Goal: Information Seeking & Learning: Learn about a topic

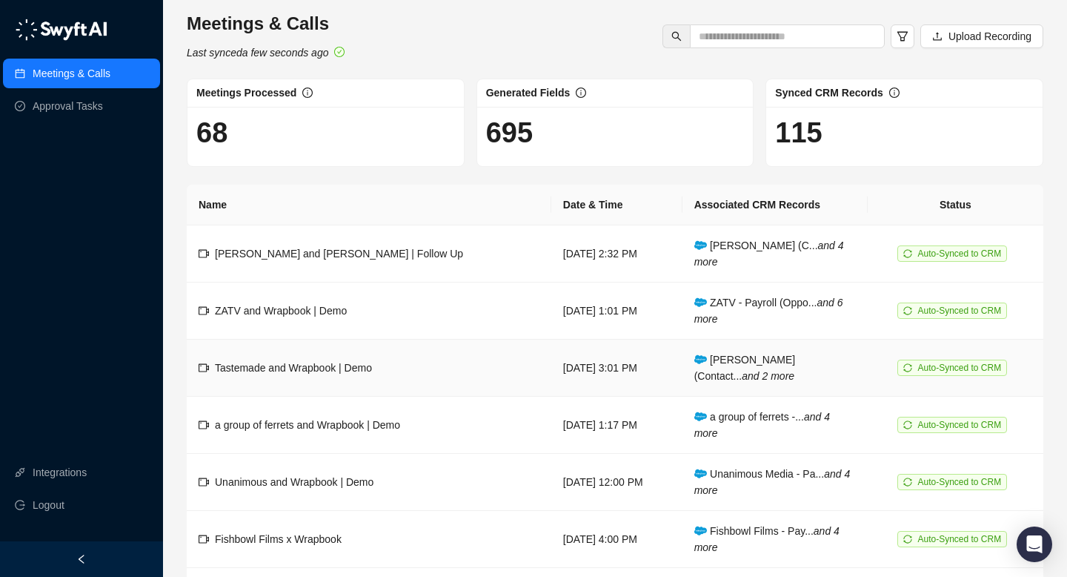
click at [310, 368] on span "Tastemade and Wrapbook | Demo" at bounding box center [293, 368] width 157 height 12
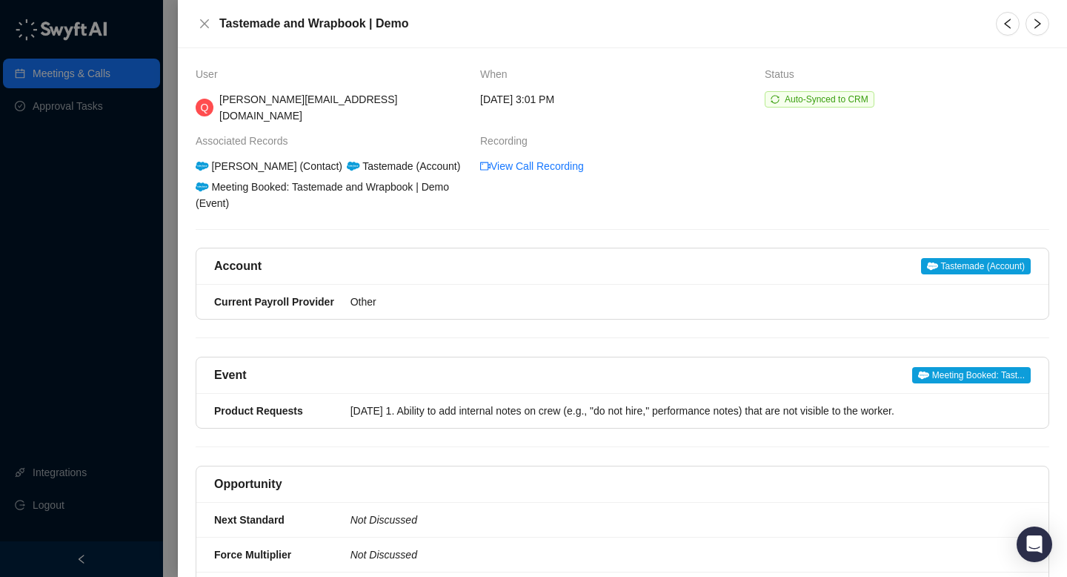
click at [224, 92] on div "[PERSON_NAME][EMAIL_ADDRESS][DOMAIN_NAME]" at bounding box center [343, 107] width 249 height 33
click at [207, 99] on span "Q" at bounding box center [205, 107] width 8 height 16
click at [291, 103] on span "[PERSON_NAME][EMAIL_ADDRESS][DOMAIN_NAME]" at bounding box center [308, 107] width 178 height 28
click at [842, 87] on th "Status" at bounding box center [907, 78] width 285 height 25
click at [775, 95] on icon "sync" at bounding box center [775, 99] width 8 height 8
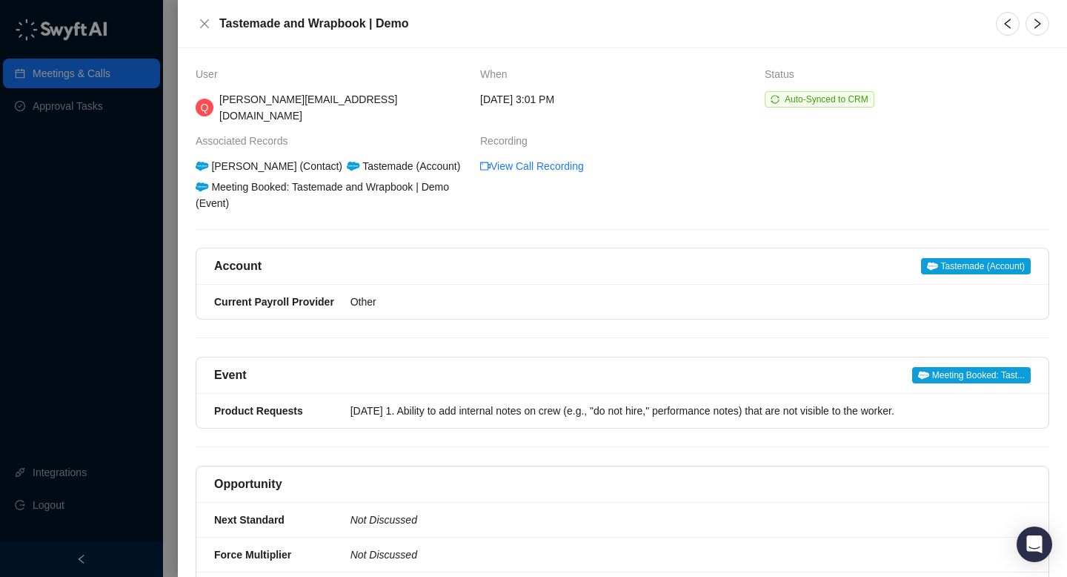
click at [775, 93] on span "Auto-Synced to CRM" at bounding box center [820, 99] width 110 height 16
click at [774, 93] on span "Auto-Synced to CRM" at bounding box center [820, 99] width 110 height 16
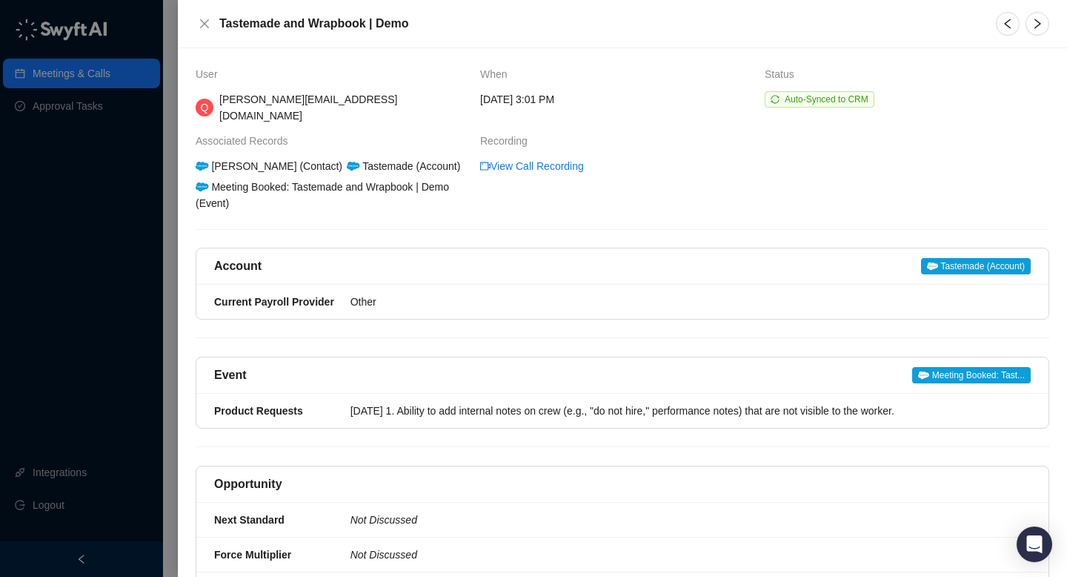
click at [766, 96] on span "Auto-Synced to CRM" at bounding box center [820, 99] width 110 height 16
click at [543, 158] on link "View Call Recording" at bounding box center [532, 166] width 104 height 16
click at [205, 182] on icon at bounding box center [202, 186] width 13 height 9
click at [203, 161] on icon at bounding box center [202, 166] width 13 height 10
click at [319, 158] on div "[PERSON_NAME] (Contact)" at bounding box center [268, 166] width 151 height 16
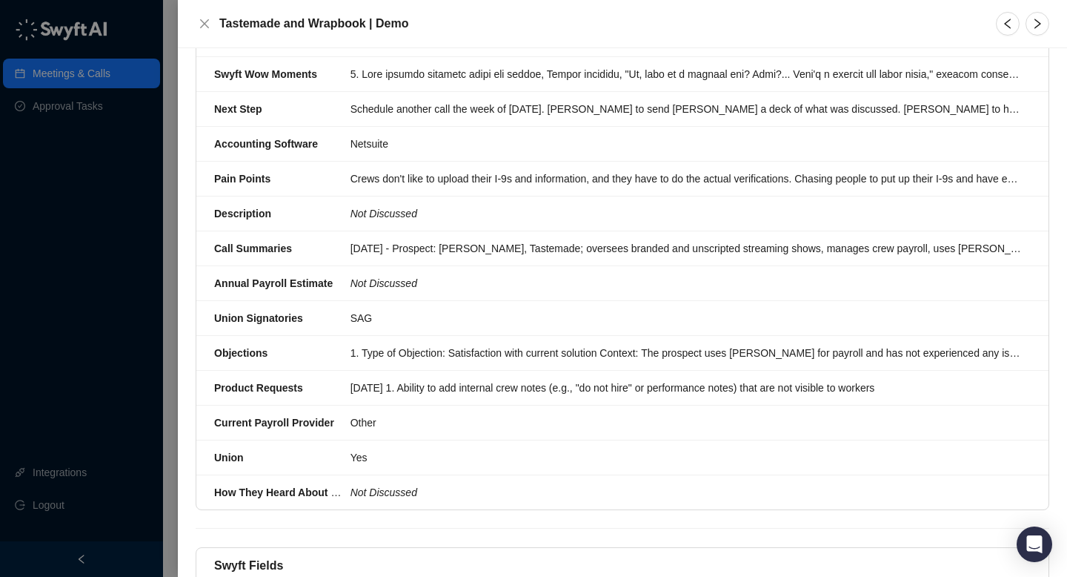
scroll to position [621, 0]
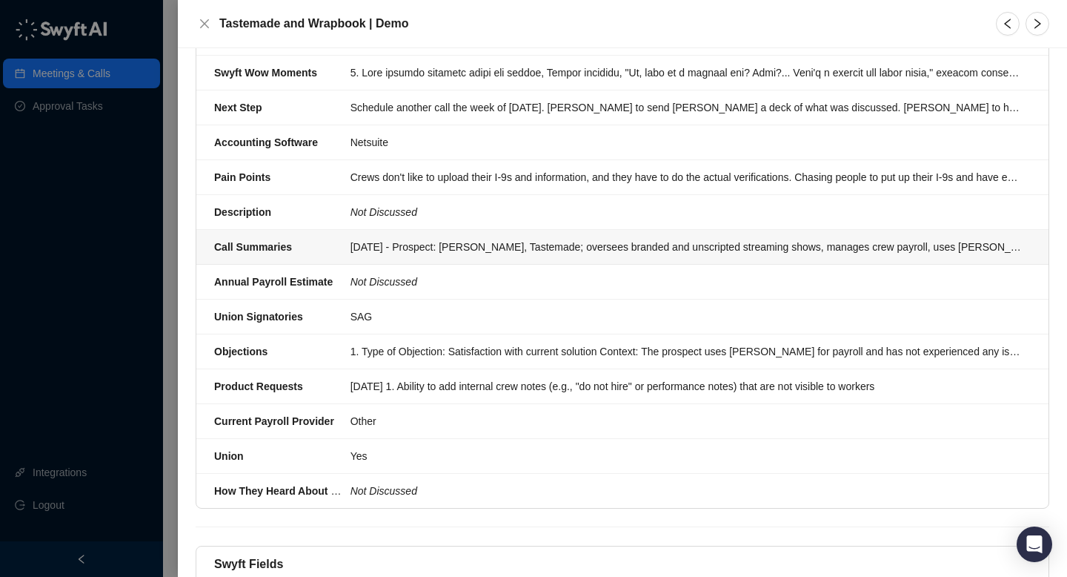
click at [662, 239] on div "[DATE] - Prospect: [PERSON_NAME], Tastemade; oversees branded and unscripted st…" at bounding box center [687, 247] width 672 height 16
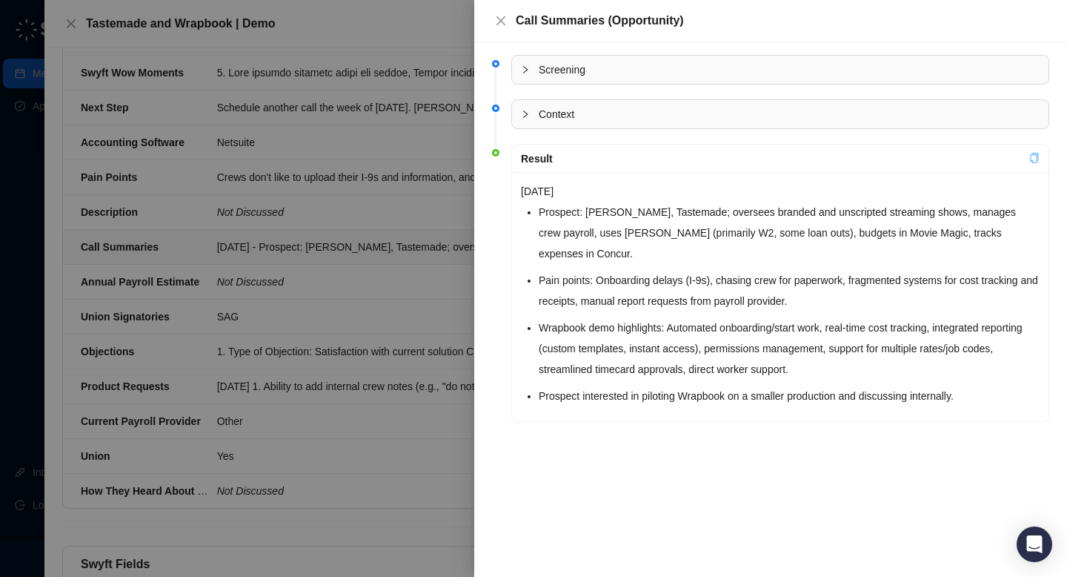
click at [1036, 158] on icon "copy" at bounding box center [1035, 158] width 10 height 10
click at [501, 13] on button "Close" at bounding box center [501, 21] width 18 height 18
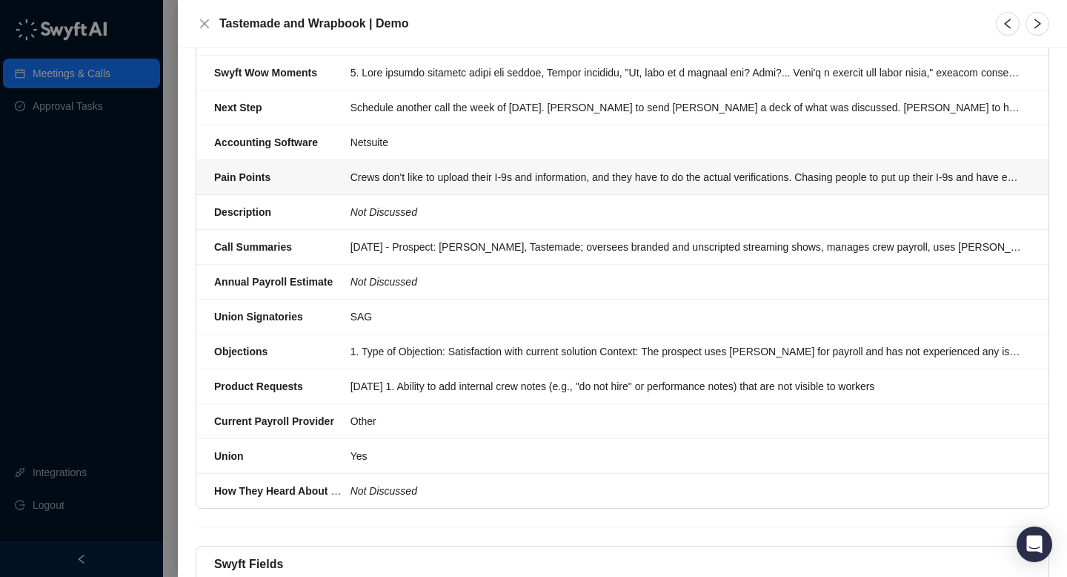
click at [519, 169] on div "Crews don't like to upload their I-9s and information, and they have to do the …" at bounding box center [687, 177] width 672 height 16
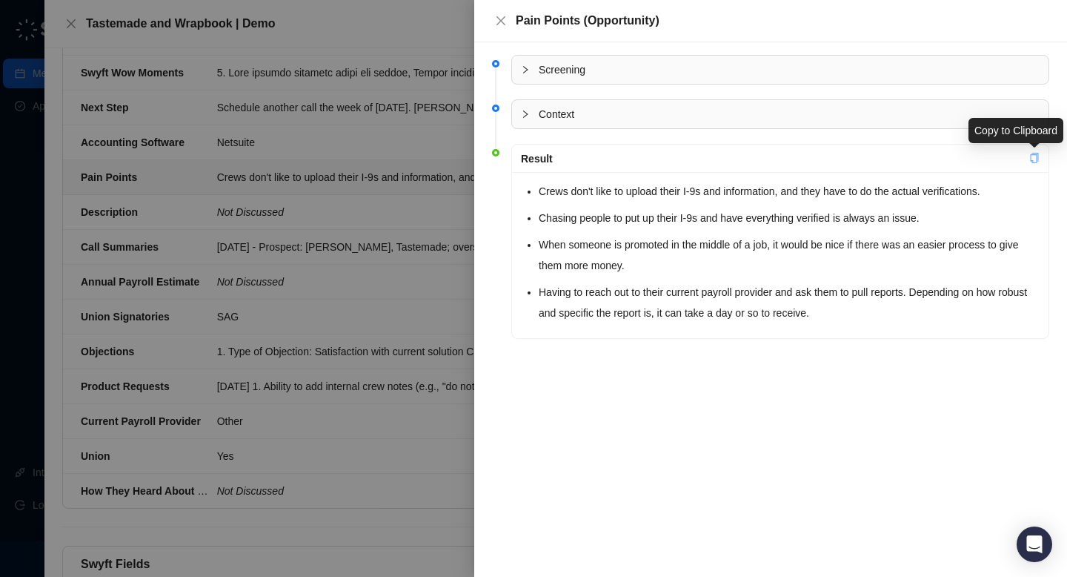
click at [1032, 158] on icon "copy" at bounding box center [1035, 158] width 10 height 10
click at [499, 19] on icon "close" at bounding box center [501, 20] width 9 height 9
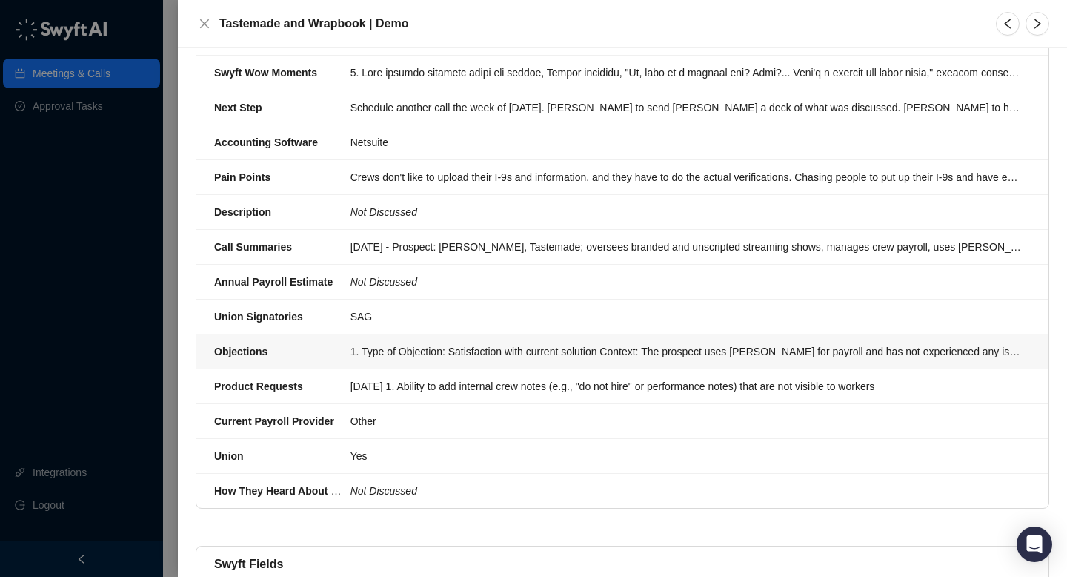
click at [422, 343] on div "1. Type of Objection: Satisfaction with current solution Context: The prospect …" at bounding box center [687, 351] width 672 height 16
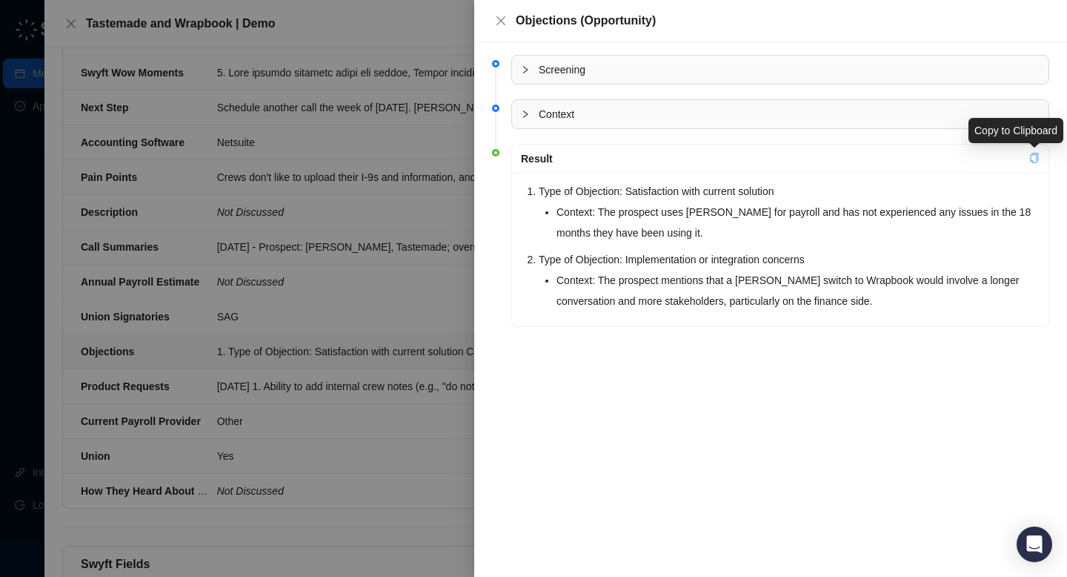
click at [1032, 159] on icon "copy" at bounding box center [1035, 158] width 10 height 10
click at [502, 18] on icon "close" at bounding box center [501, 21] width 12 height 12
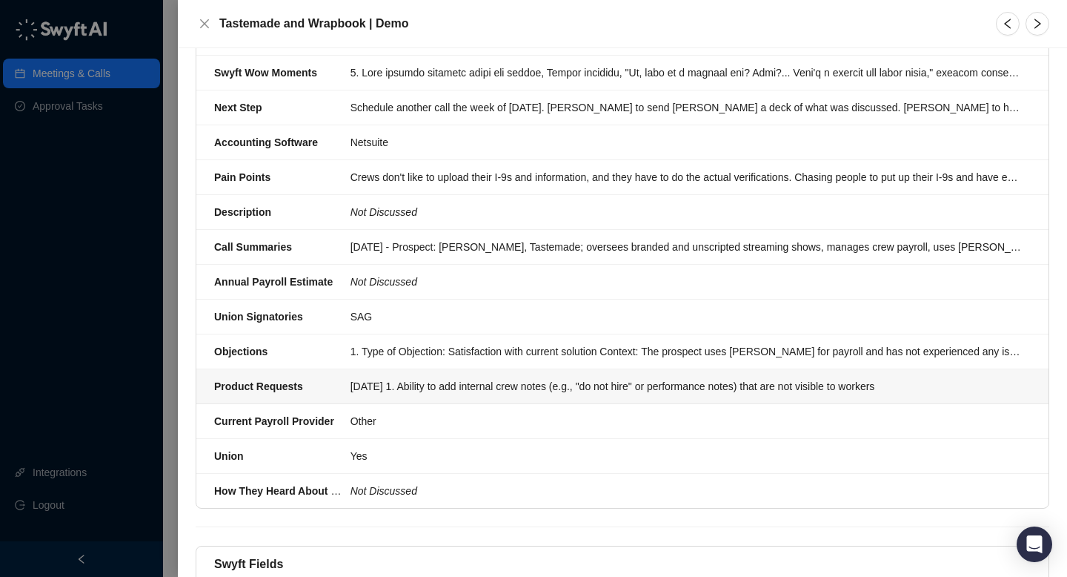
click at [428, 378] on div "[DATE] 1. Ability to add internal crew notes (e.g., "do not hire" or performanc…" at bounding box center [687, 386] width 672 height 16
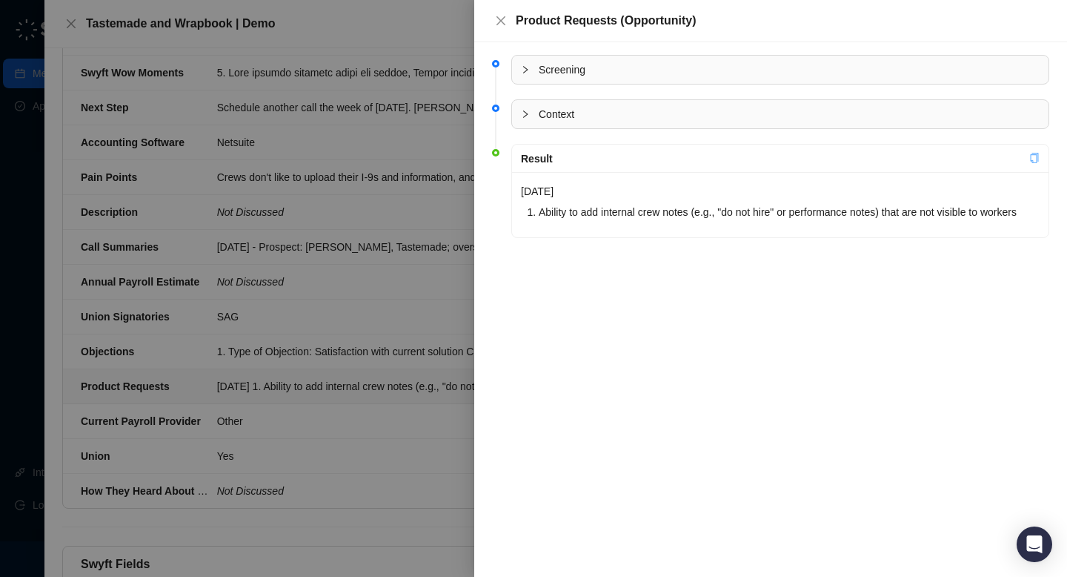
click at [1032, 153] on icon "copy" at bounding box center [1035, 158] width 10 height 10
